Goal: Task Accomplishment & Management: Use online tool/utility

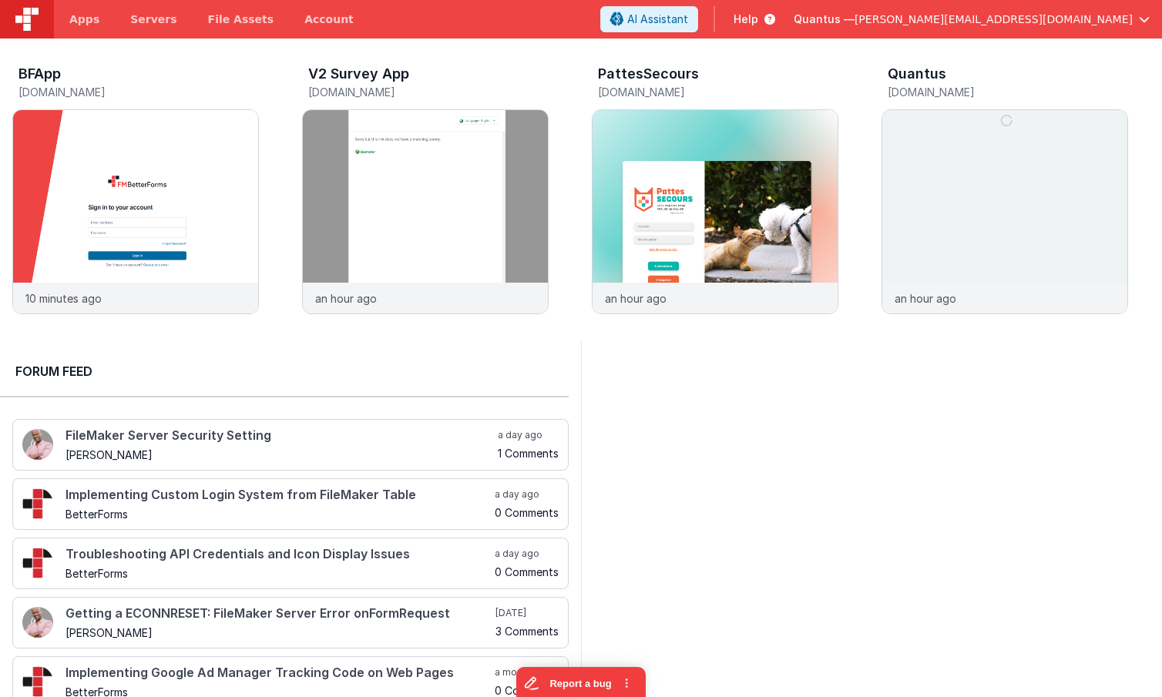
click at [739, 385] on div at bounding box center [871, 531] width 581 height 380
click at [85, 21] on span "Apps" at bounding box center [84, 19] width 30 height 15
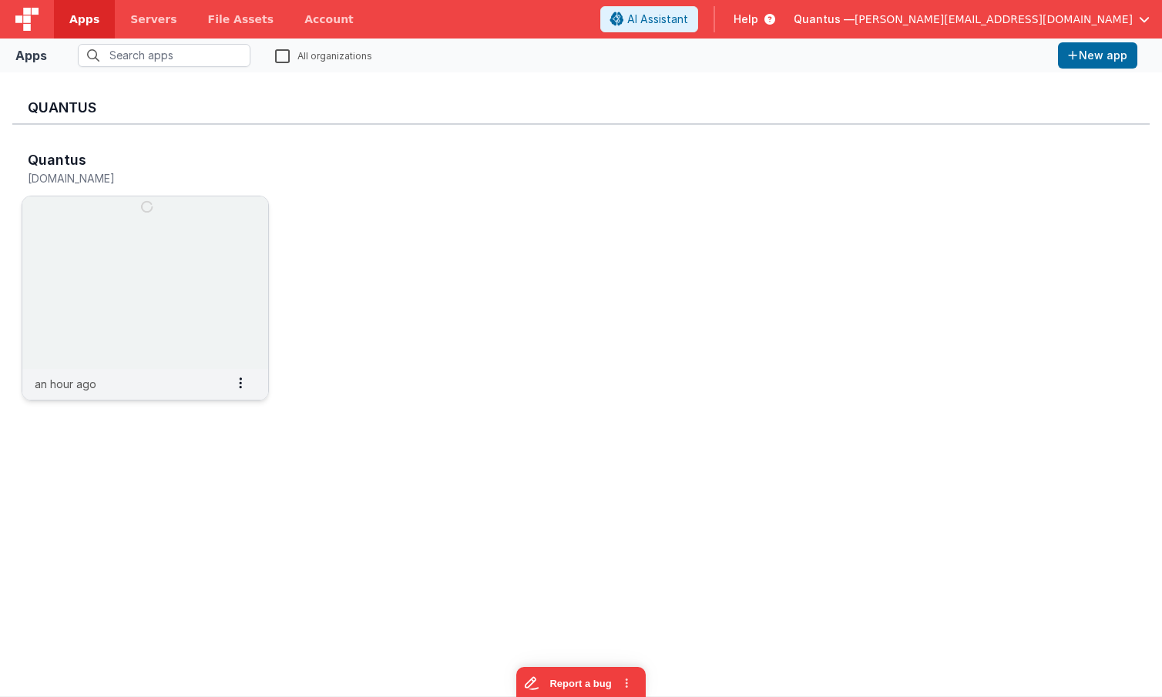
click at [120, 234] on img at bounding box center [145, 282] width 246 height 173
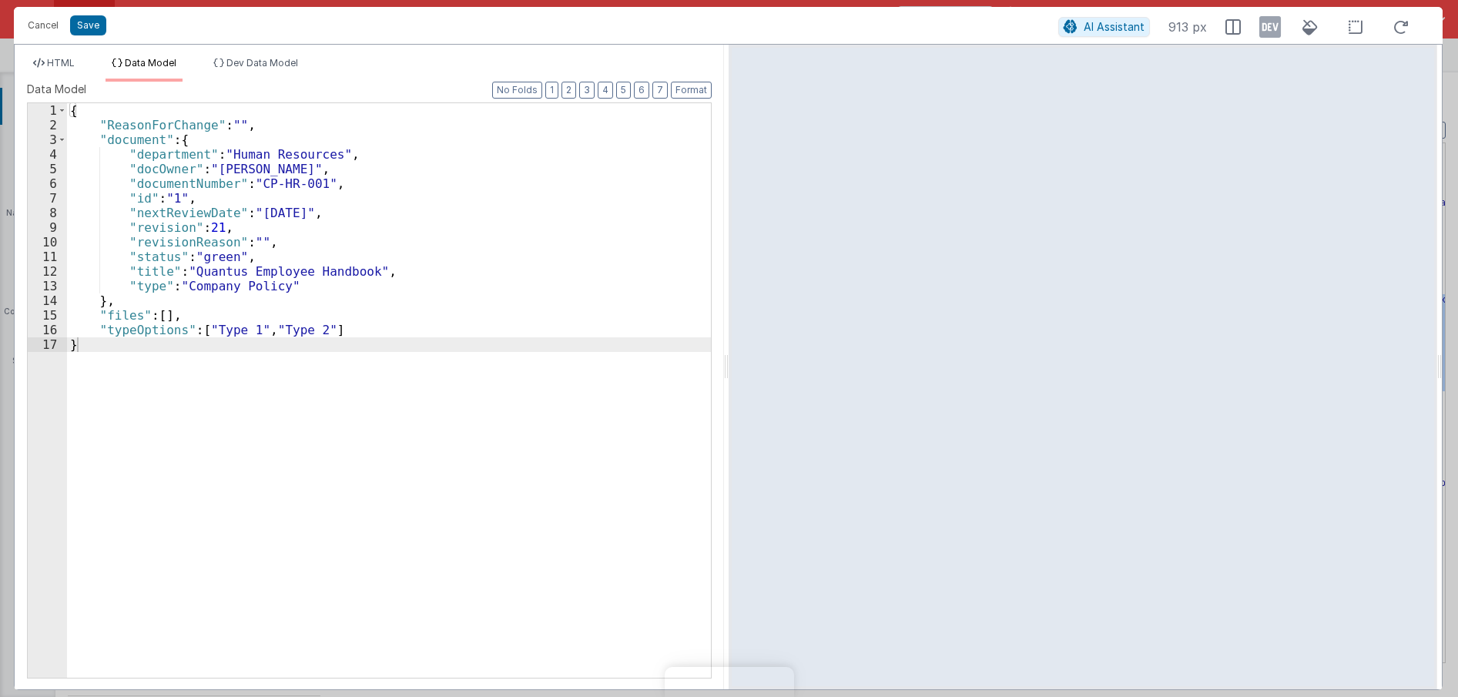
click at [286, 71] on li "Dev Data Model" at bounding box center [255, 69] width 97 height 25
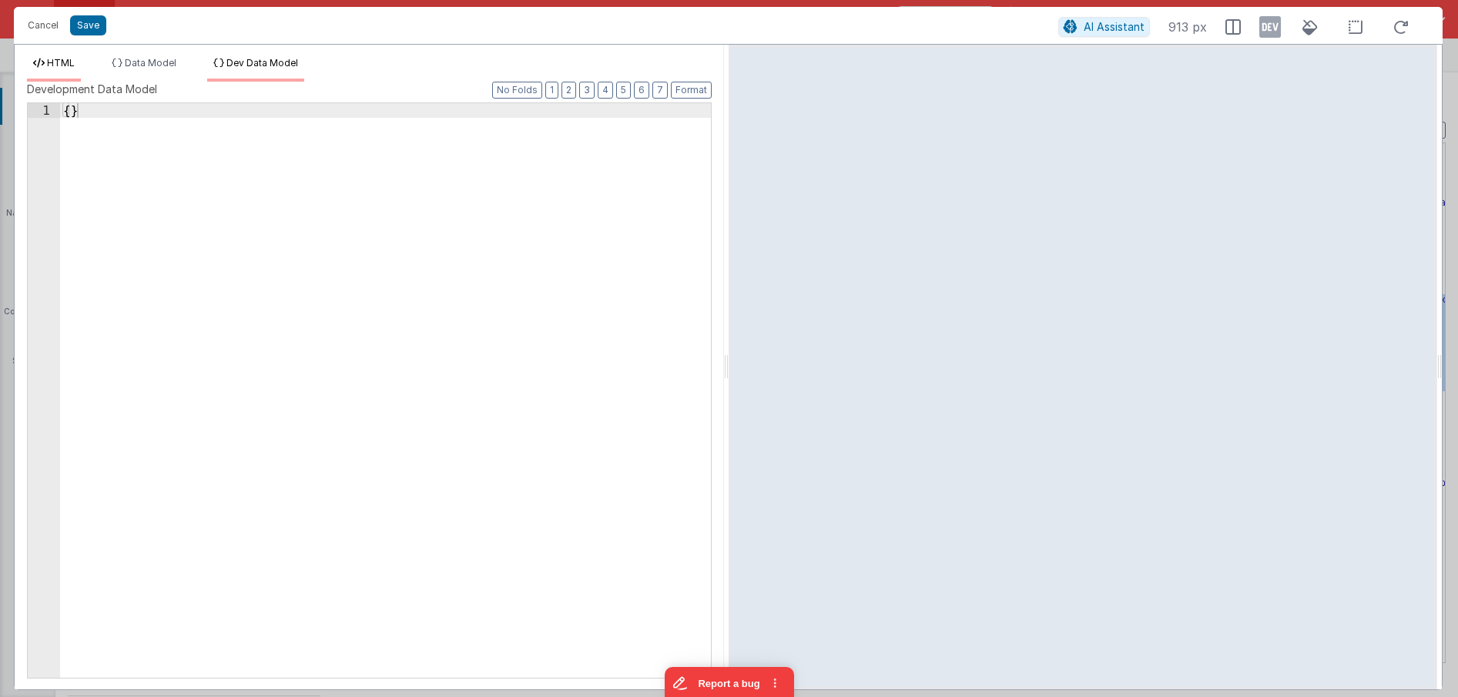
click at [52, 69] on span "HTML" at bounding box center [61, 63] width 28 height 12
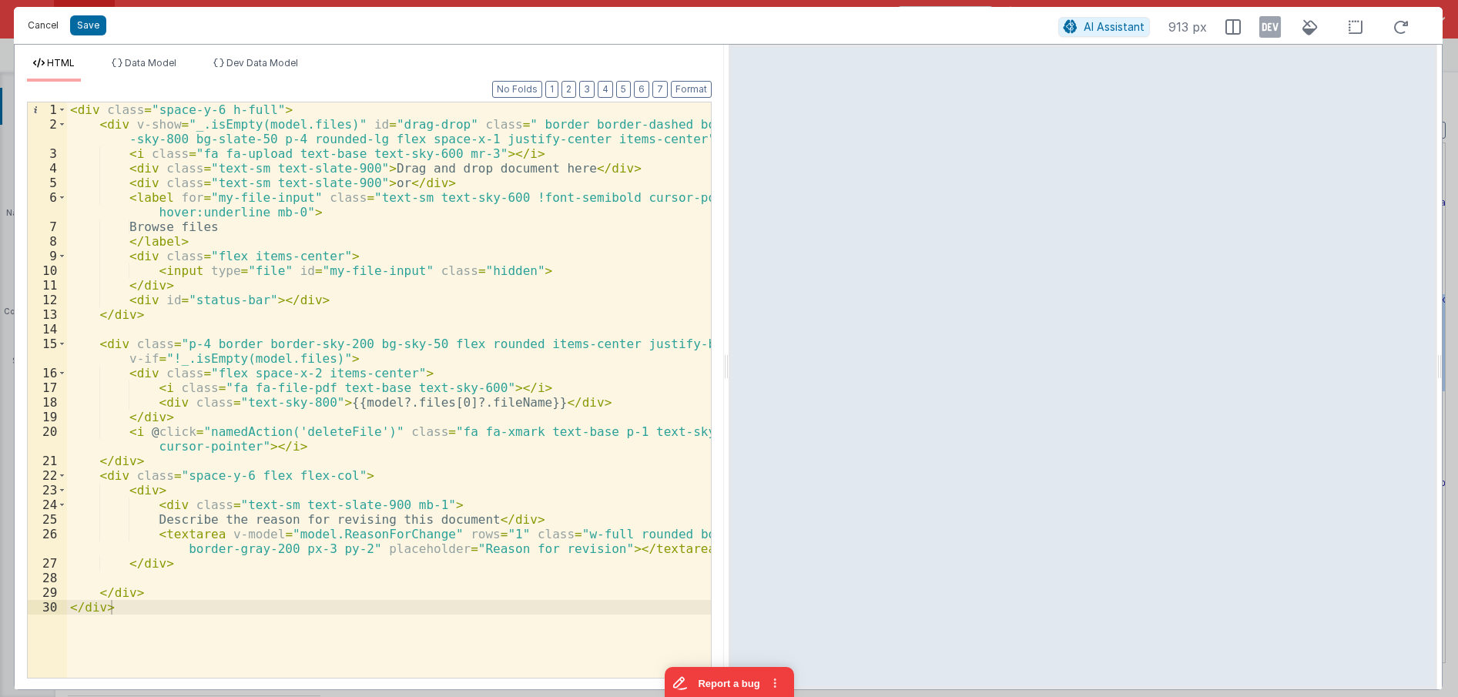
click at [43, 24] on button "Cancel" at bounding box center [43, 26] width 46 height 22
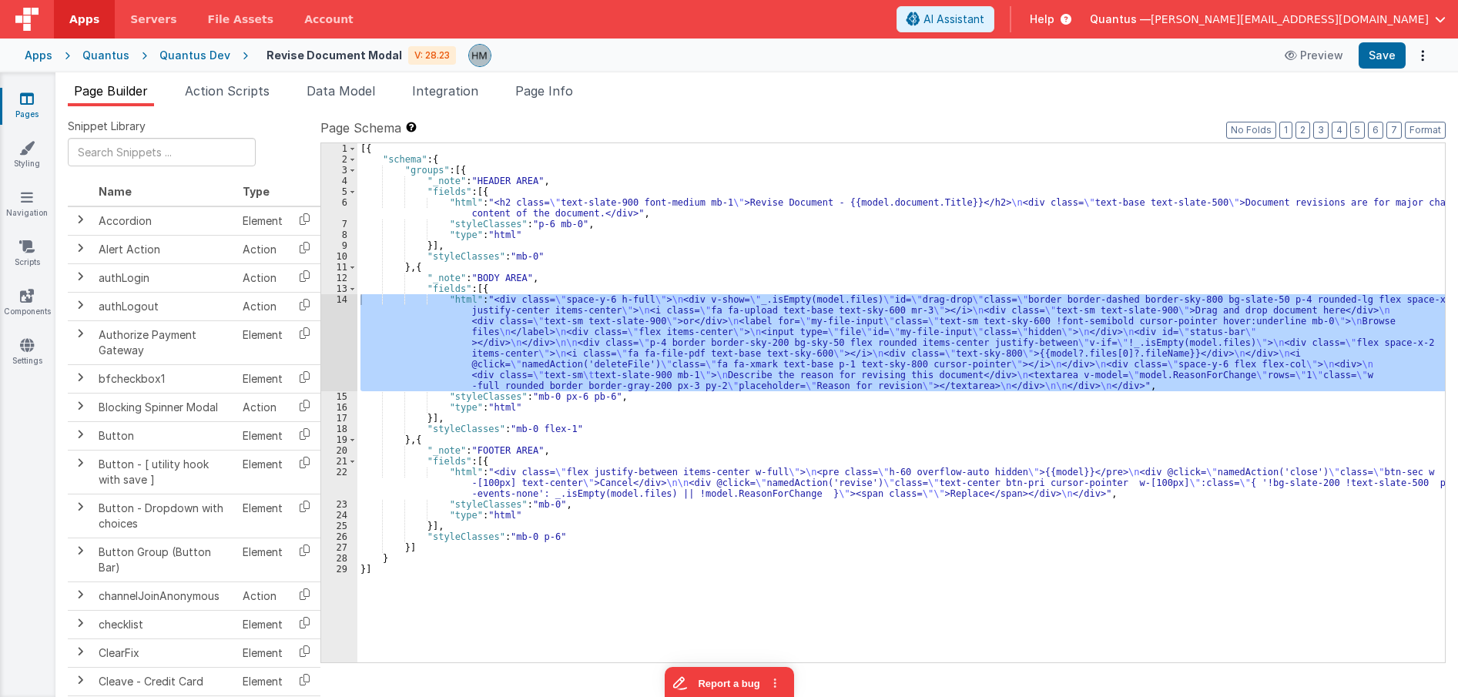
click at [29, 103] on icon at bounding box center [27, 98] width 14 height 15
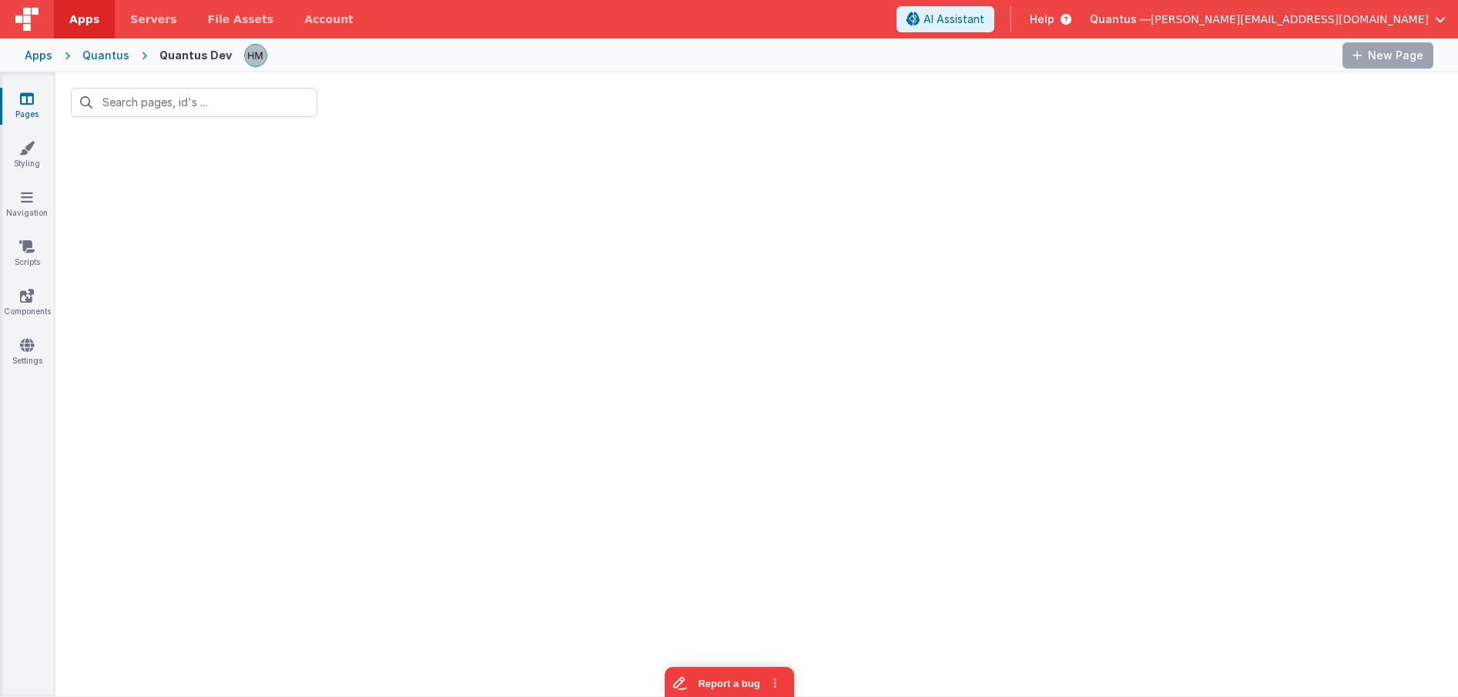
type input "revise"
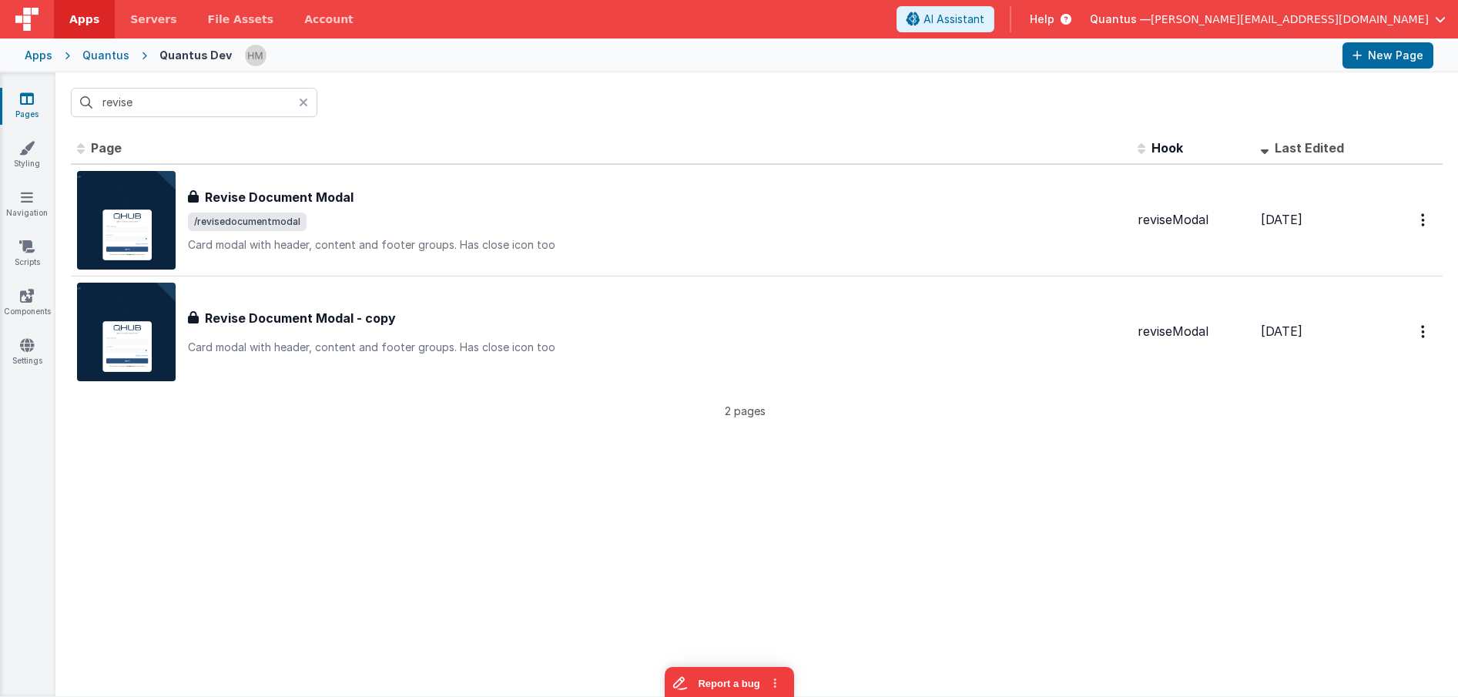
click at [307, 103] on icon at bounding box center [303, 102] width 9 height 12
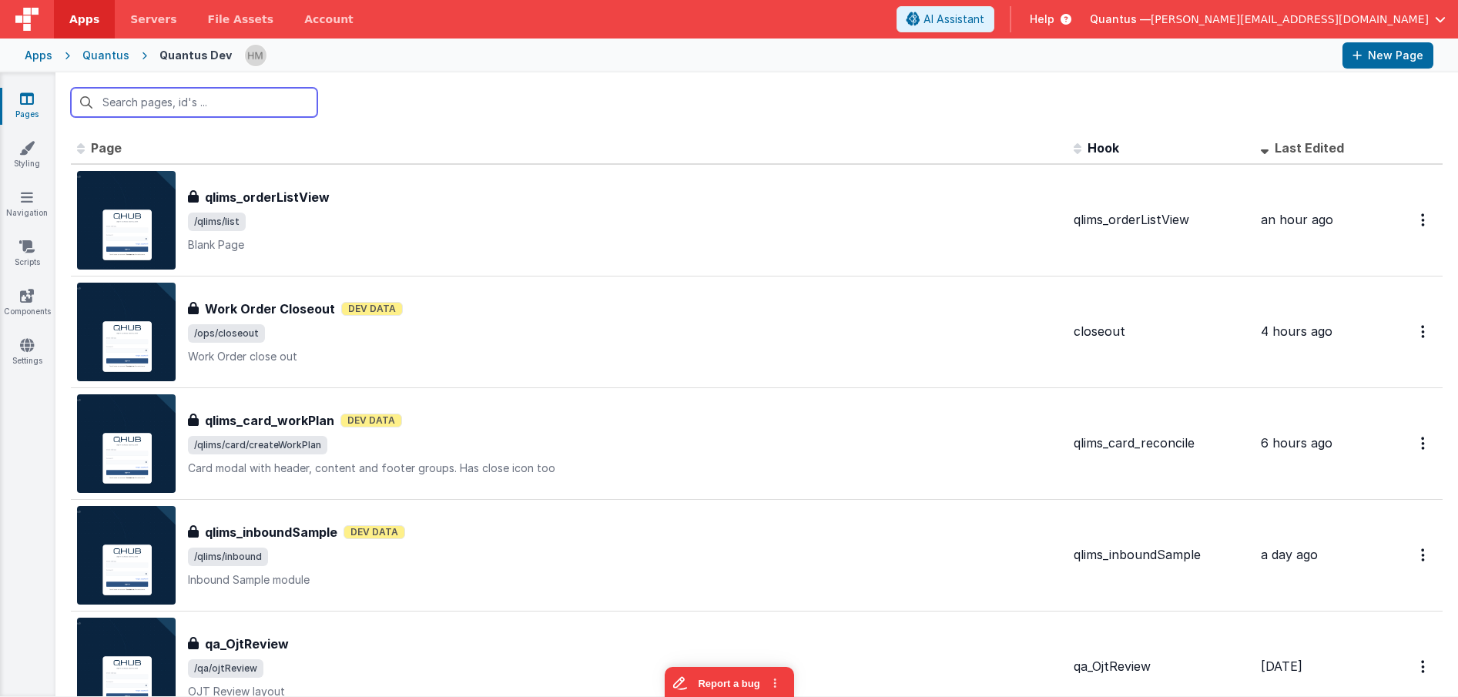
click at [301, 104] on input "text" at bounding box center [194, 102] width 247 height 29
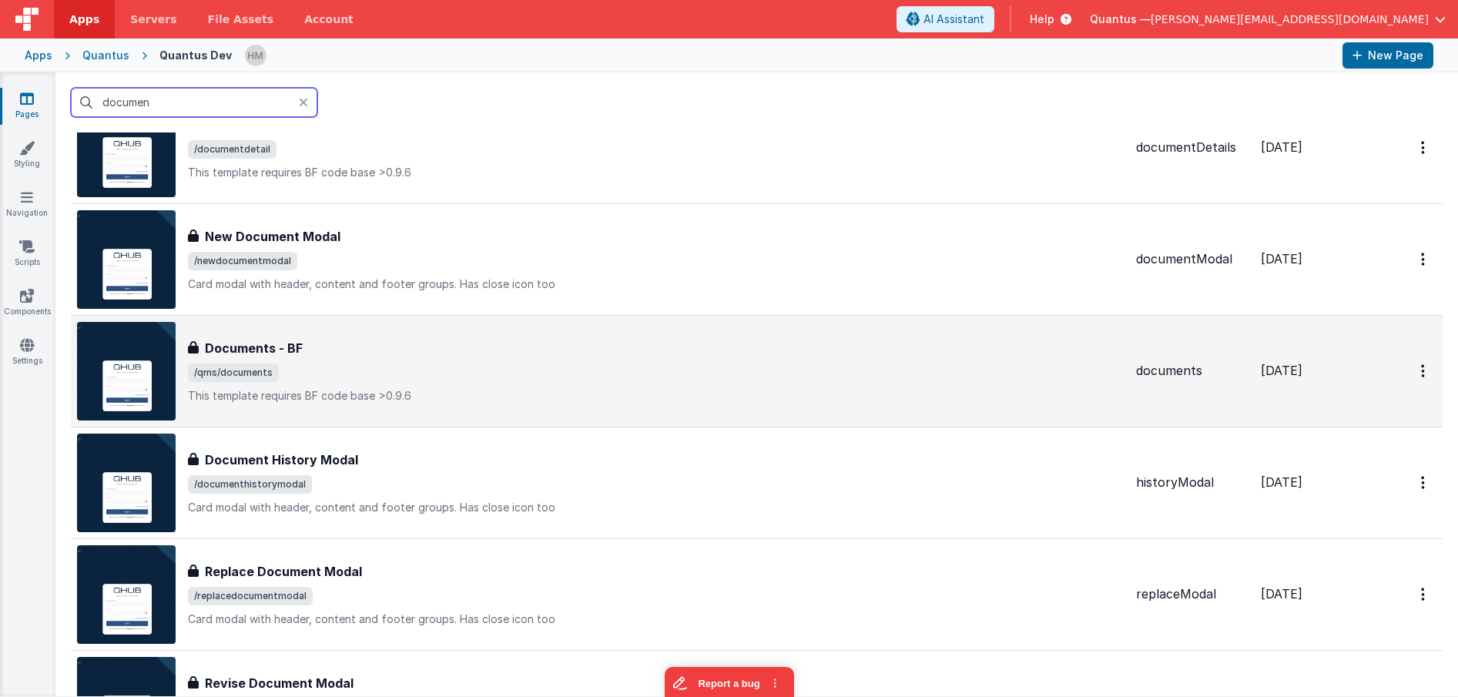
scroll to position [185, 0]
type input "documen"
click at [370, 388] on p "This template requires BF code base >0.9.6" at bounding box center [656, 395] width 936 height 15
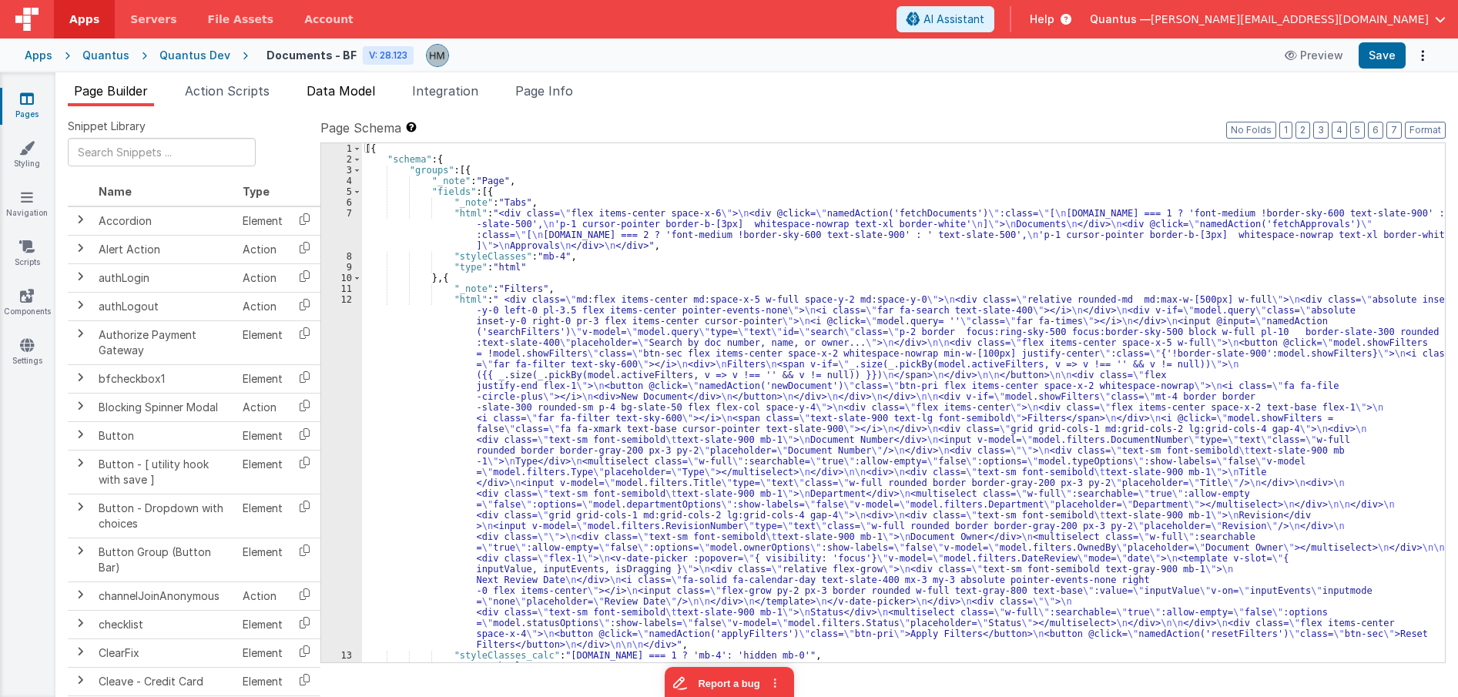
click at [361, 89] on span "Data Model" at bounding box center [341, 90] width 69 height 15
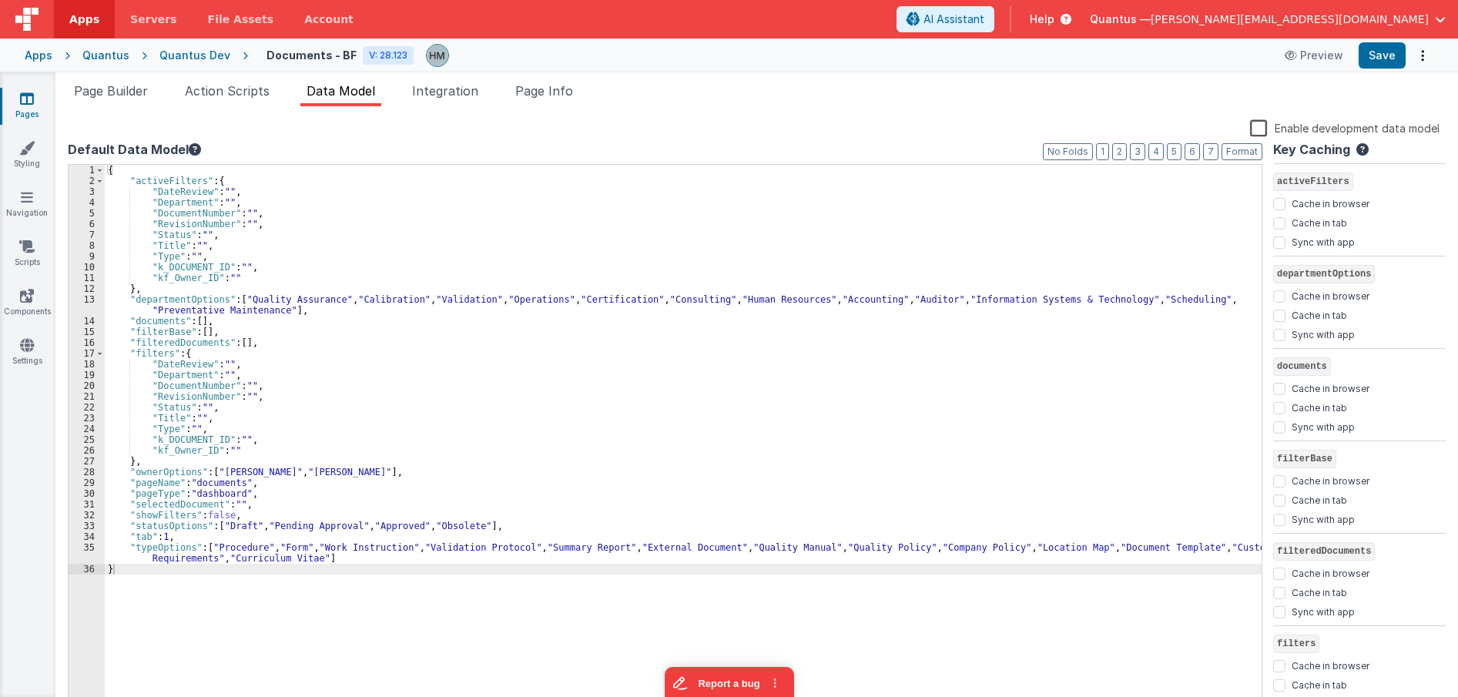
click at [1256, 129] on label "Enable development data model" at bounding box center [1345, 128] width 190 height 18
click at [0, 0] on input "Enable development data model" at bounding box center [0, 0] width 0 height 0
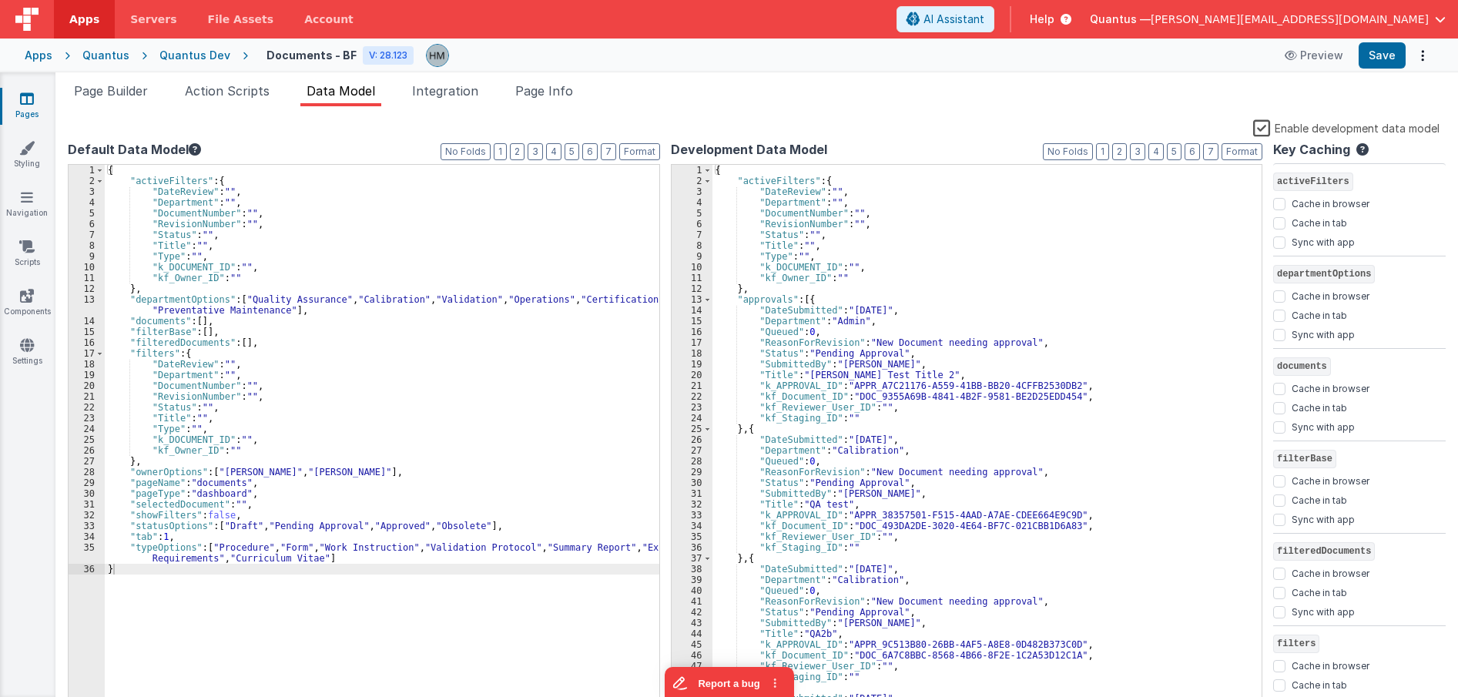
click at [136, 124] on div "Enable development data model" at bounding box center [754, 130] width 1372 height 22
click at [706, 301] on span at bounding box center [707, 299] width 8 height 11
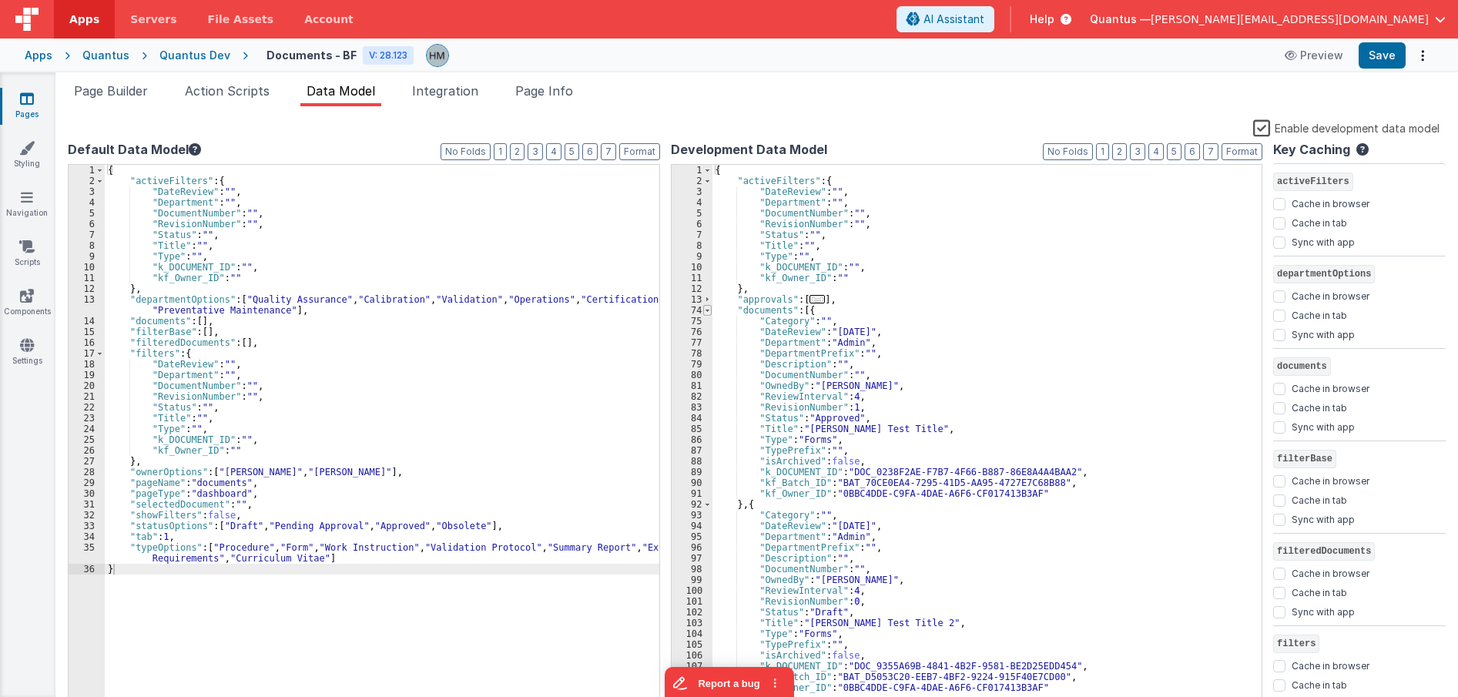
click at [710, 314] on span at bounding box center [707, 310] width 8 height 11
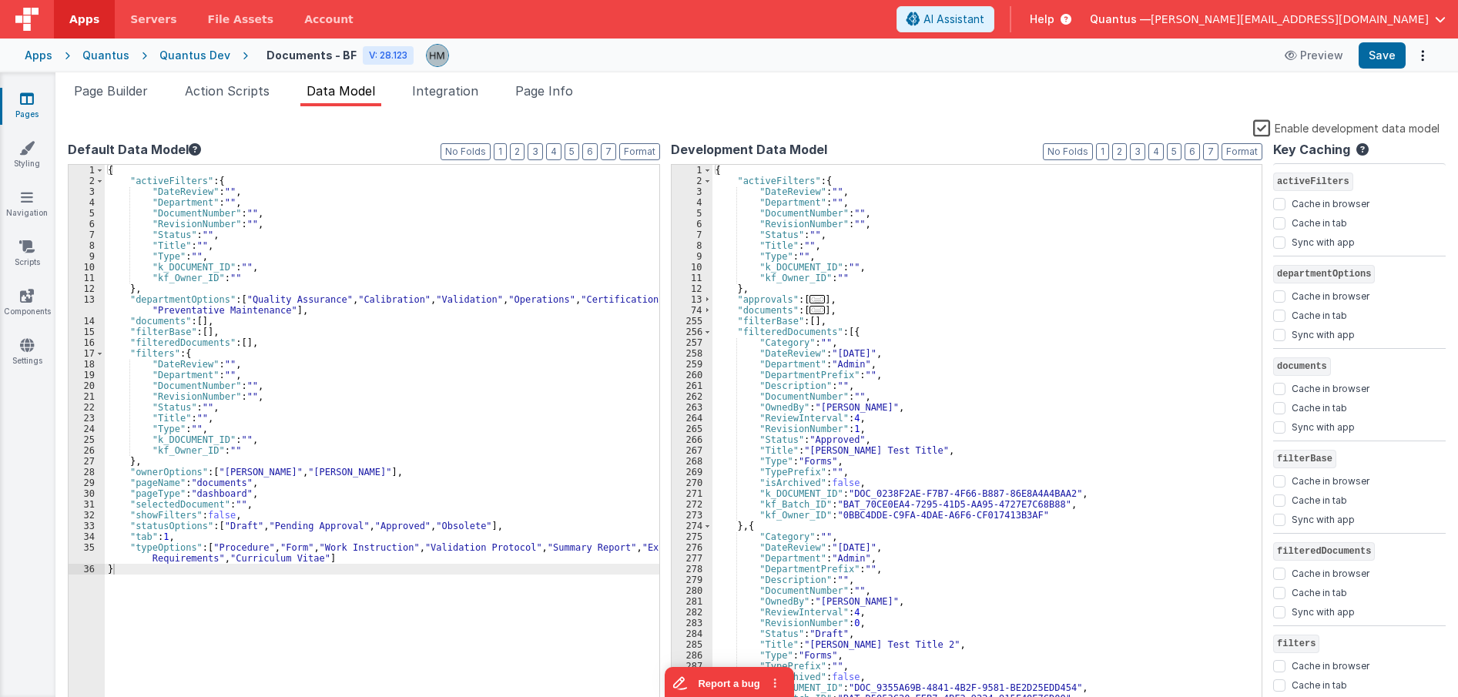
click at [713, 333] on div "{ "activeFilters" : { "DateReview" : "" , "Department" : "" , "DocumentNumber" …" at bounding box center [988, 448] width 550 height 567
click at [713, 336] on div "{ "activeFilters" : { "DateReview" : "" , "Department" : "" , "DocumentNumber" …" at bounding box center [988, 448] width 550 height 567
click at [706, 335] on span at bounding box center [707, 332] width 8 height 11
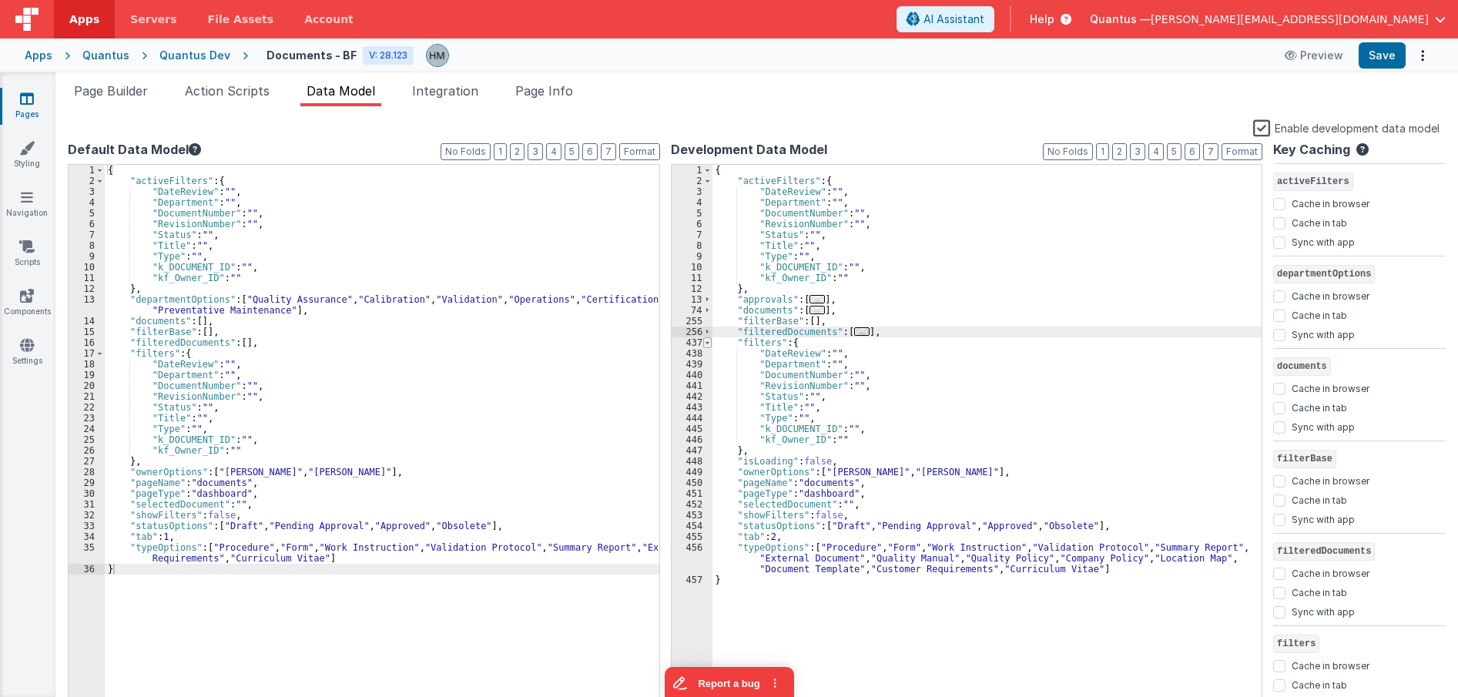
click at [708, 346] on span at bounding box center [707, 342] width 8 height 11
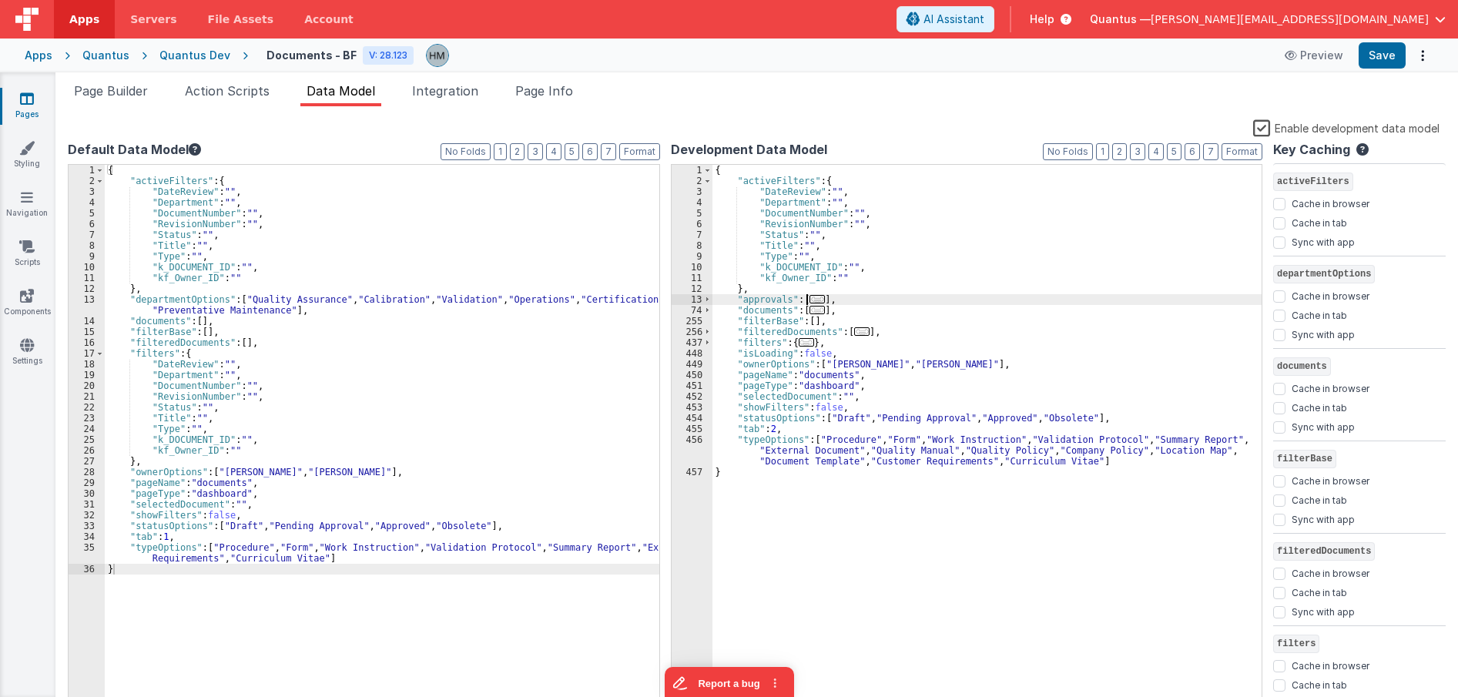
click at [810, 302] on span "..." at bounding box center [817, 299] width 15 height 8
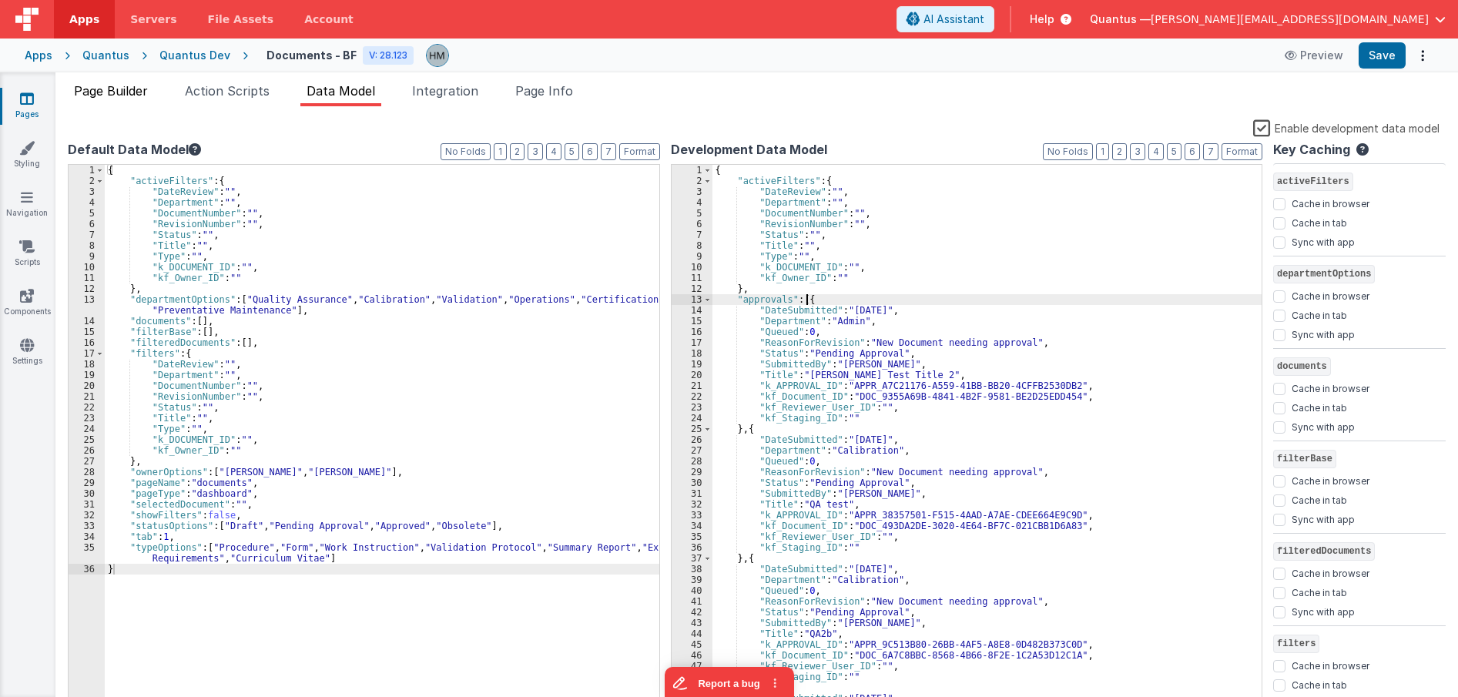
click at [109, 103] on li "Page Builder" at bounding box center [111, 94] width 86 height 25
